Goal: Information Seeking & Learning: Learn about a topic

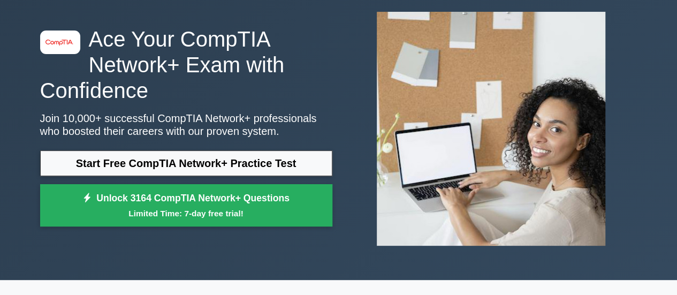
scroll to position [59, 0]
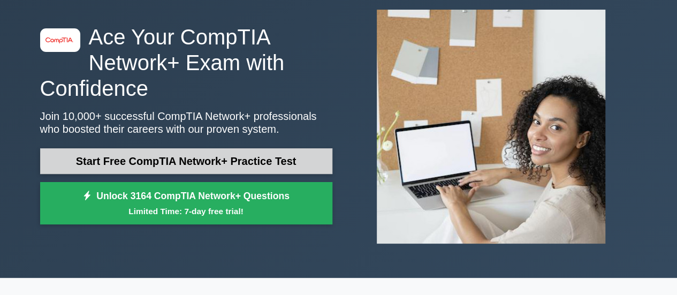
click at [189, 167] on link "Start Free CompTIA Network+ Practice Test" at bounding box center [186, 161] width 292 height 26
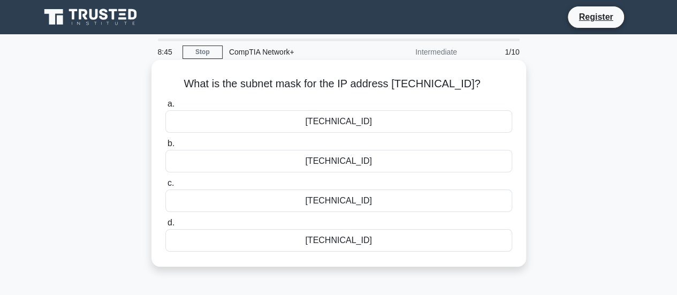
click at [384, 111] on div "255.255.254.0" at bounding box center [338, 121] width 347 height 22
click at [165, 108] on input "a. 255.255.254.0" at bounding box center [165, 104] width 0 height 7
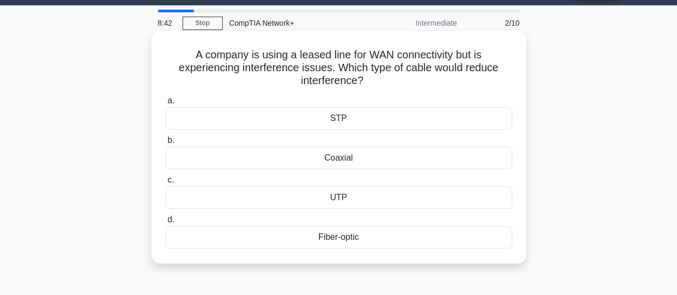
scroll to position [27, 0]
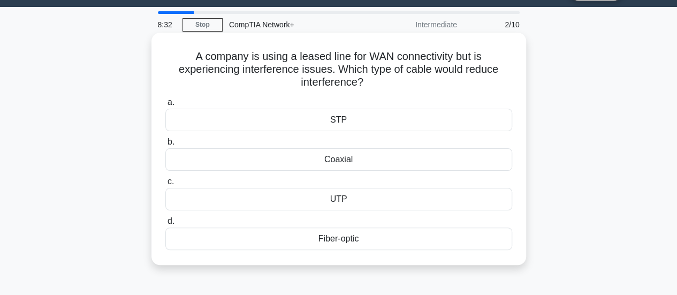
click at [367, 236] on div "Fiber-optic" at bounding box center [338, 238] width 347 height 22
click at [165, 225] on input "d. Fiber-optic" at bounding box center [165, 221] width 0 height 7
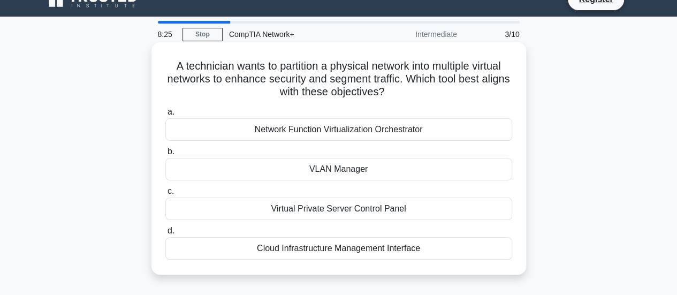
scroll to position [5, 0]
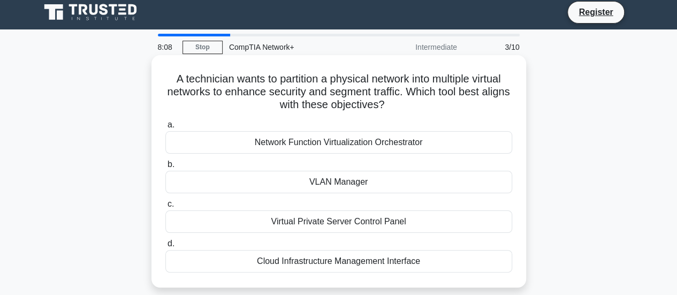
click at [350, 187] on div "VLAN Manager" at bounding box center [338, 182] width 347 height 22
click at [165, 168] on input "b. VLAN Manager" at bounding box center [165, 164] width 0 height 7
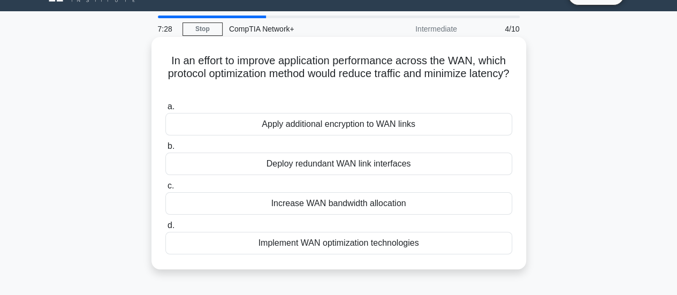
scroll to position [24, 0]
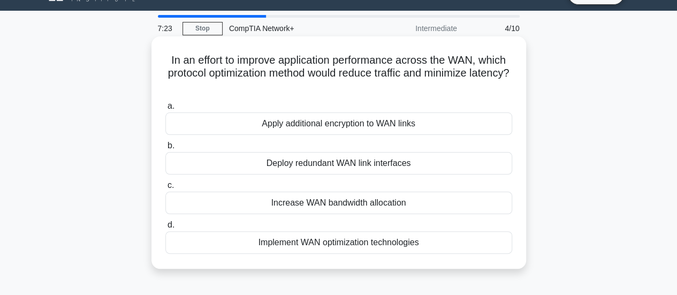
click at [358, 203] on div "Increase WAN bandwidth allocation" at bounding box center [338, 203] width 347 height 22
click at [165, 189] on input "c. Increase WAN bandwidth allocation" at bounding box center [165, 185] width 0 height 7
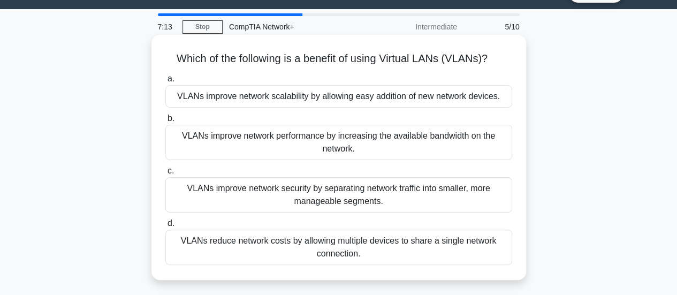
scroll to position [26, 0]
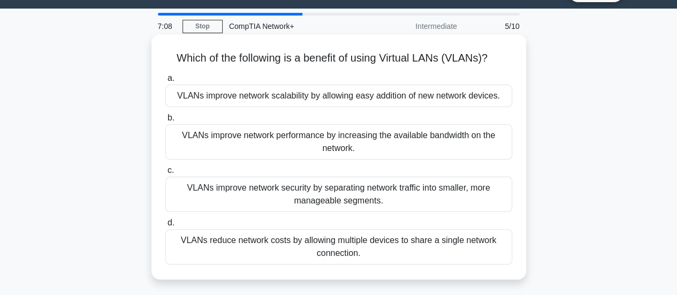
click at [337, 194] on div "VLANs improve network security by separating network traffic into smaller, more…" at bounding box center [338, 194] width 347 height 35
click at [165, 174] on input "c. VLANs improve network security by separating network traffic into smaller, m…" at bounding box center [165, 170] width 0 height 7
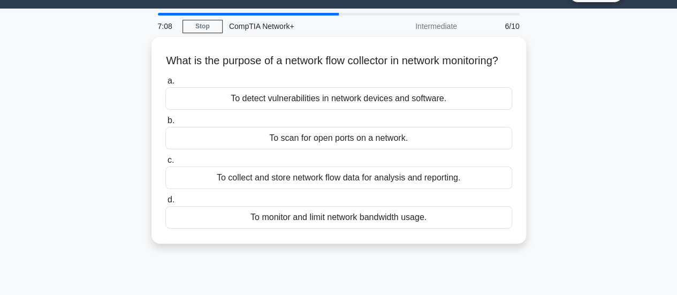
scroll to position [0, 0]
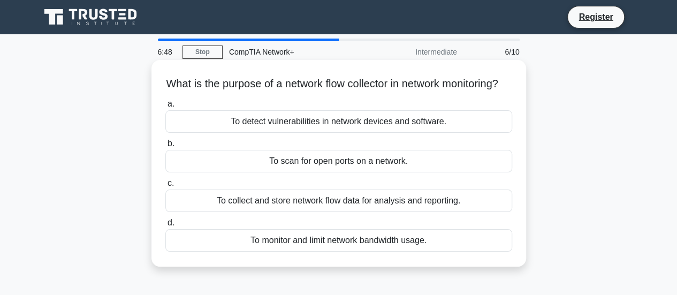
click at [372, 212] on div "To collect and store network flow data for analysis and reporting." at bounding box center [338, 200] width 347 height 22
click at [165, 187] on input "c. To collect and store network flow data for analysis and reporting." at bounding box center [165, 183] width 0 height 7
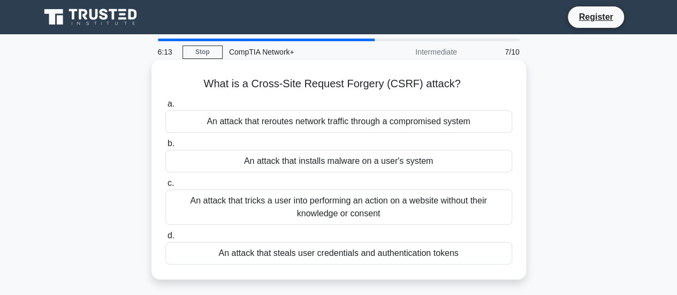
click at [429, 123] on div "An attack that reroutes network traffic through a compromised system" at bounding box center [338, 121] width 347 height 22
click at [165, 108] on input "a. An attack that reroutes network traffic through a compromised system" at bounding box center [165, 104] width 0 height 7
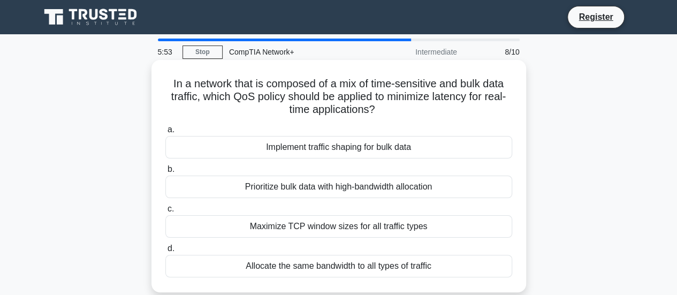
click at [359, 190] on div "Prioritize bulk data with high-bandwidth allocation" at bounding box center [338, 186] width 347 height 22
click at [165, 173] on input "b. Prioritize bulk data with high-bandwidth allocation" at bounding box center [165, 169] width 0 height 7
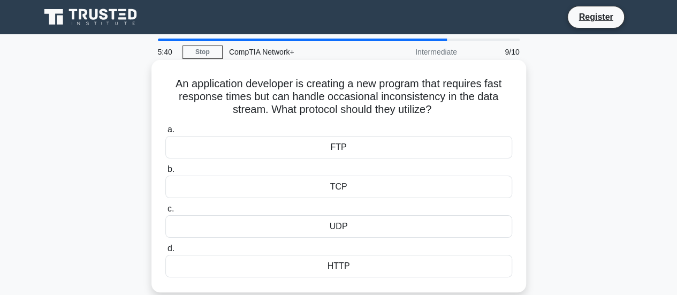
click at [344, 226] on div "UDP" at bounding box center [338, 226] width 347 height 22
click at [165, 212] on input "c. UDP" at bounding box center [165, 208] width 0 height 7
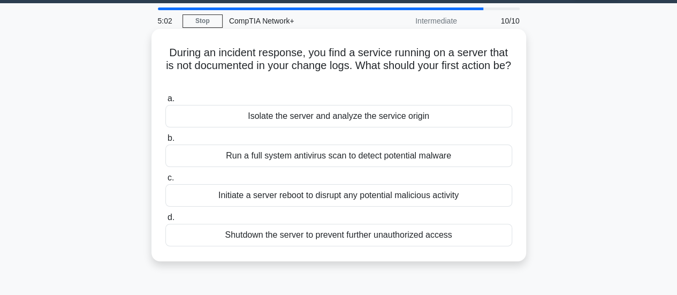
scroll to position [32, 0]
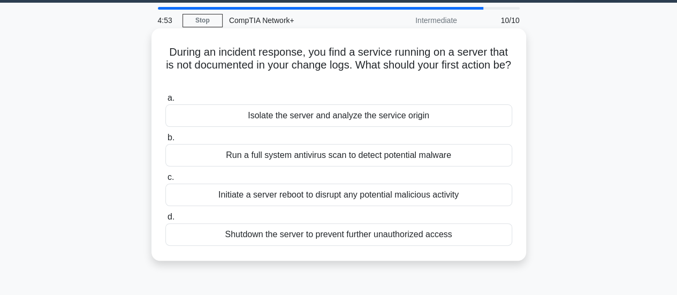
click at [354, 118] on div "Isolate the server and analyze the service origin" at bounding box center [338, 115] width 347 height 22
click at [165, 102] on input "a. Isolate the server and analyze the service origin" at bounding box center [165, 98] width 0 height 7
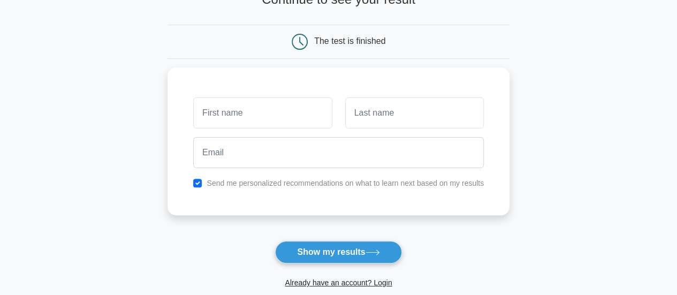
scroll to position [103, 0]
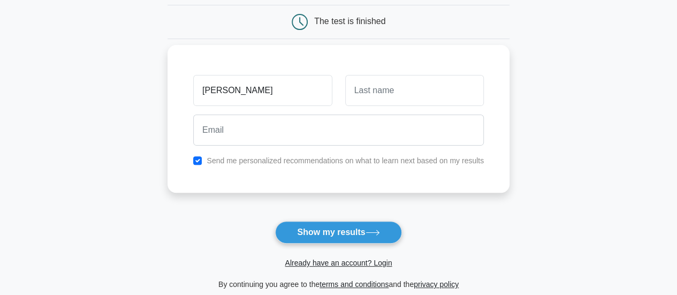
type input "KULVIR"
click at [358, 88] on input "text" at bounding box center [414, 90] width 139 height 31
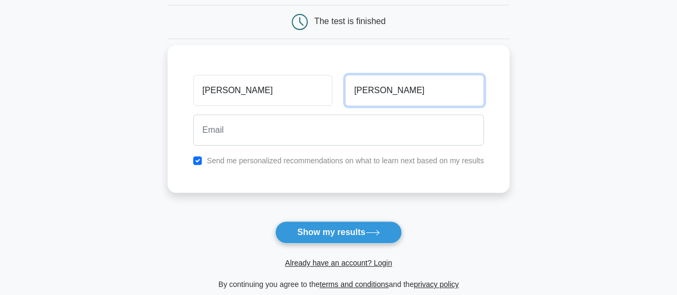
type input "DHADDA"
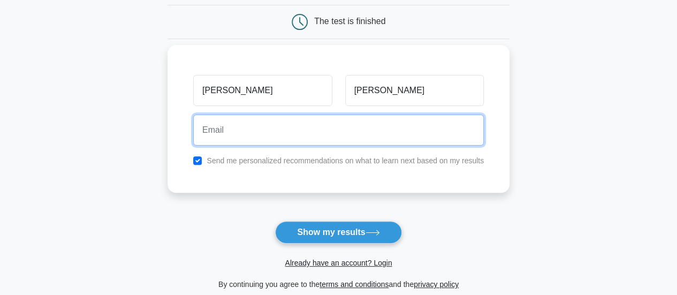
click at [318, 121] on input "email" at bounding box center [338, 129] width 291 height 31
type input "kulvirdhadda@hotmail.com"
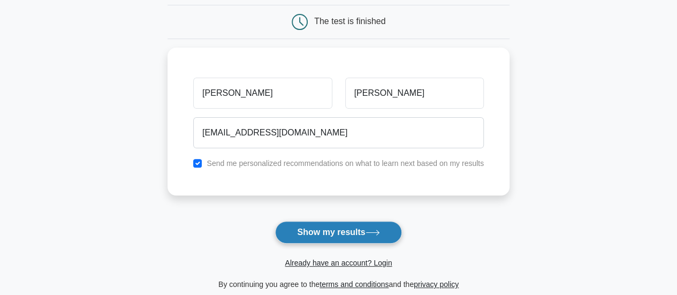
click at [349, 228] on button "Show my results" at bounding box center [338, 232] width 126 height 22
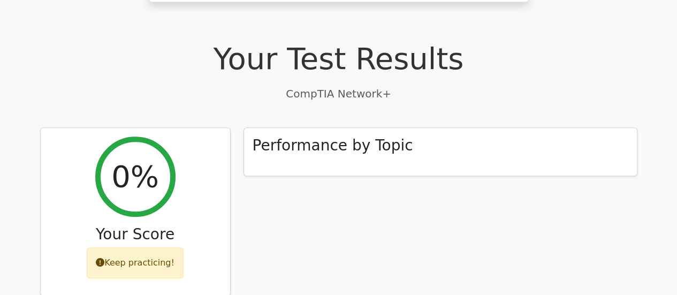
scroll to position [298, 0]
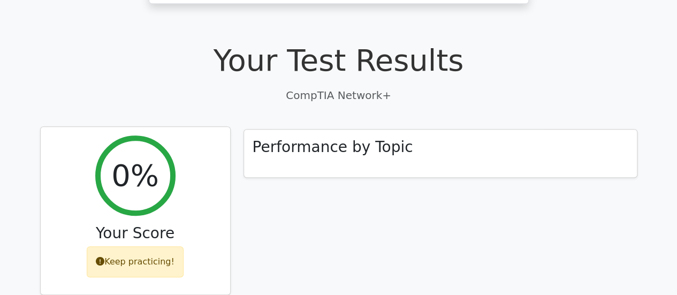
click at [147, 157] on h2 "0%" at bounding box center [135, 175] width 48 height 36
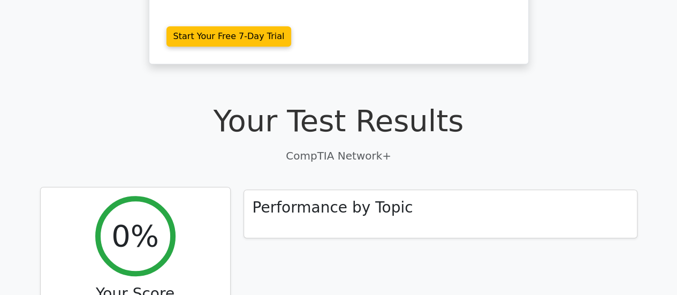
scroll to position [241, 0]
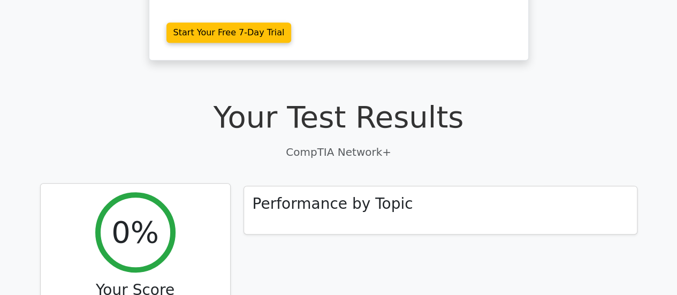
click at [111, 281] on h3 "Your Score" at bounding box center [135, 290] width 172 height 18
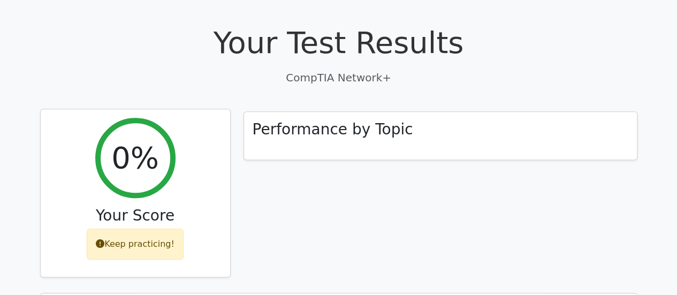
scroll to position [316, 0]
click at [126, 228] on div "Keep practicing!" at bounding box center [135, 243] width 97 height 31
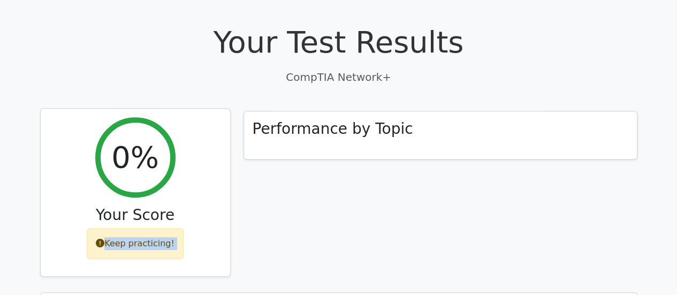
click at [126, 228] on div "Keep practicing!" at bounding box center [135, 243] width 97 height 31
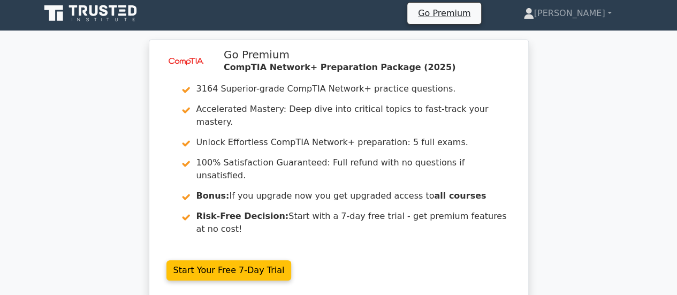
scroll to position [3, 0]
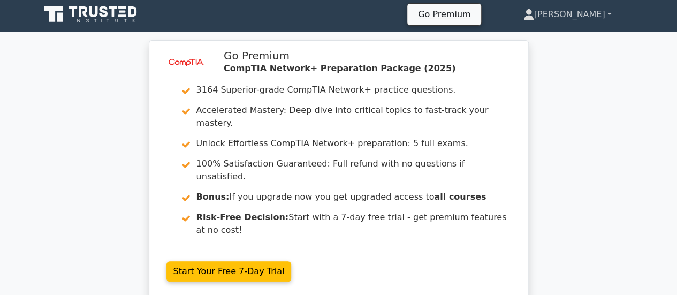
click at [593, 18] on link "[PERSON_NAME]" at bounding box center [568, 14] width 140 height 21
click at [566, 41] on link "Profile" at bounding box center [540, 39] width 85 height 17
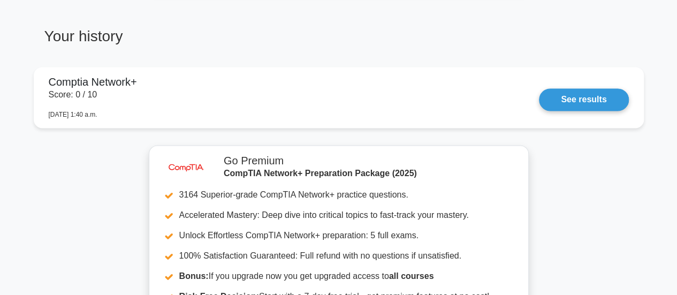
scroll to position [705, 0]
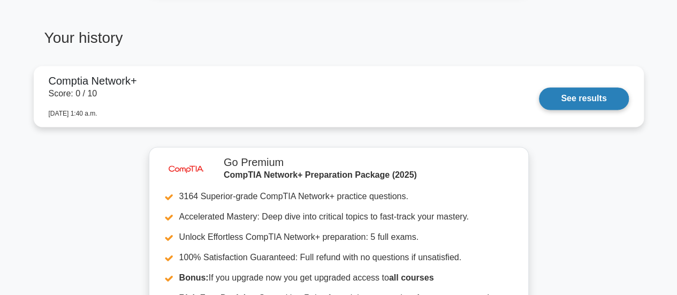
click at [580, 101] on link "See results" at bounding box center [583, 98] width 89 height 22
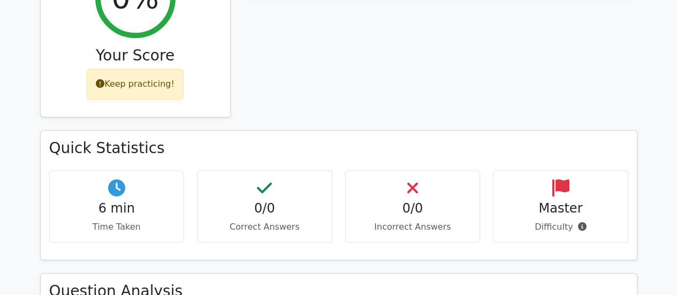
scroll to position [476, 0]
